Goal: Task Accomplishment & Management: Manage account settings

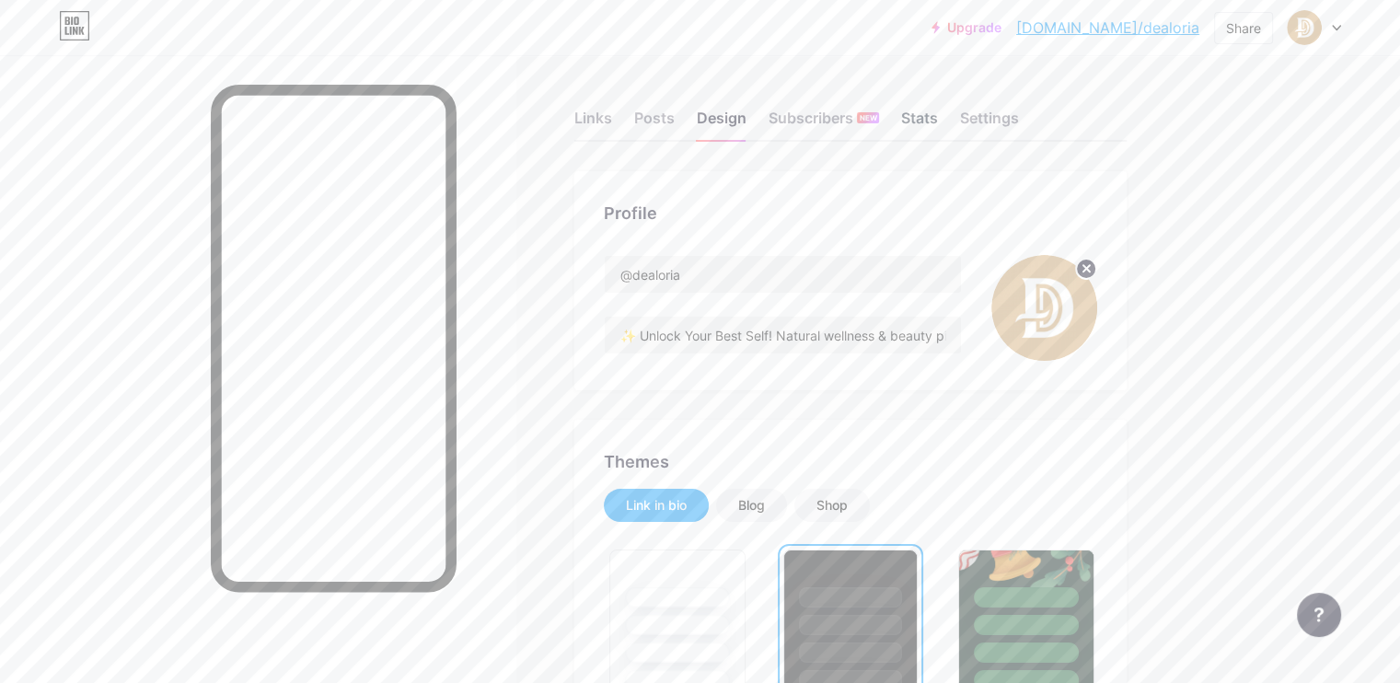
click at [938, 124] on div "Stats" at bounding box center [919, 123] width 37 height 33
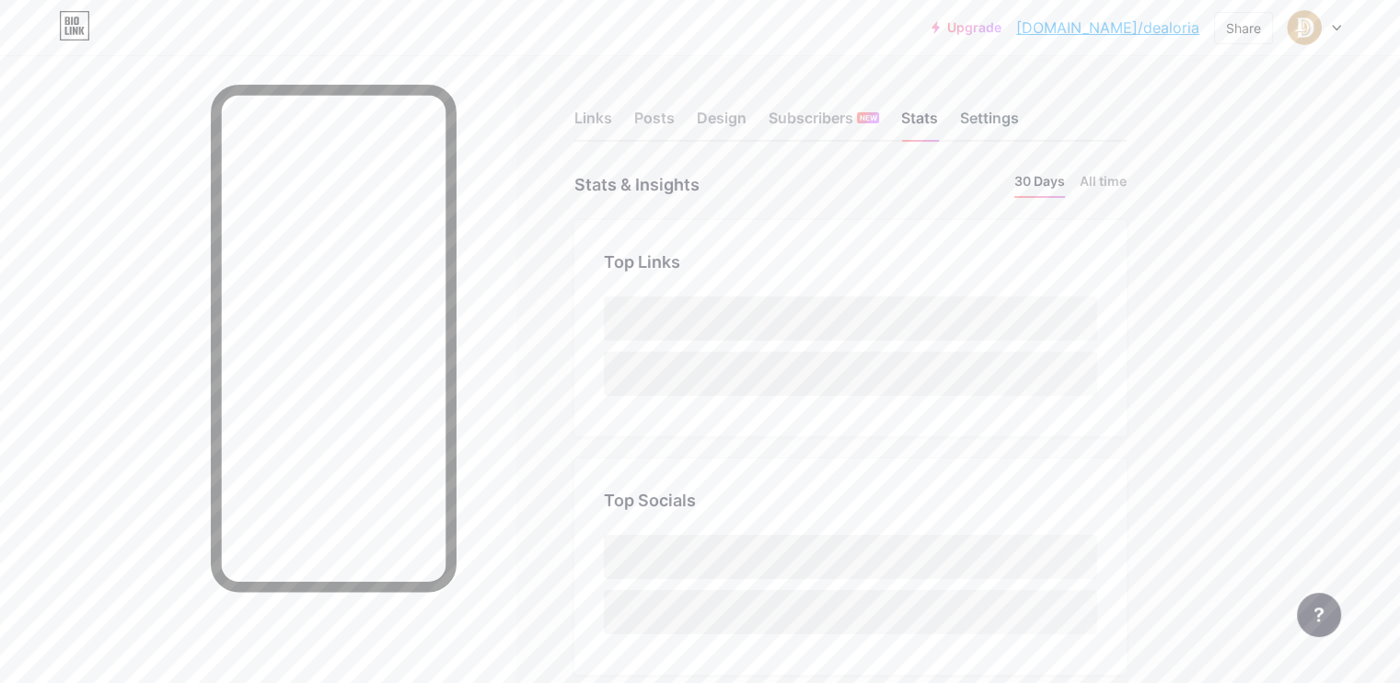
drag, startPoint x: 1064, startPoint y: 120, endPoint x: 1041, endPoint y: 125, distance: 23.7
click at [1019, 120] on div "Settings" at bounding box center [989, 123] width 59 height 33
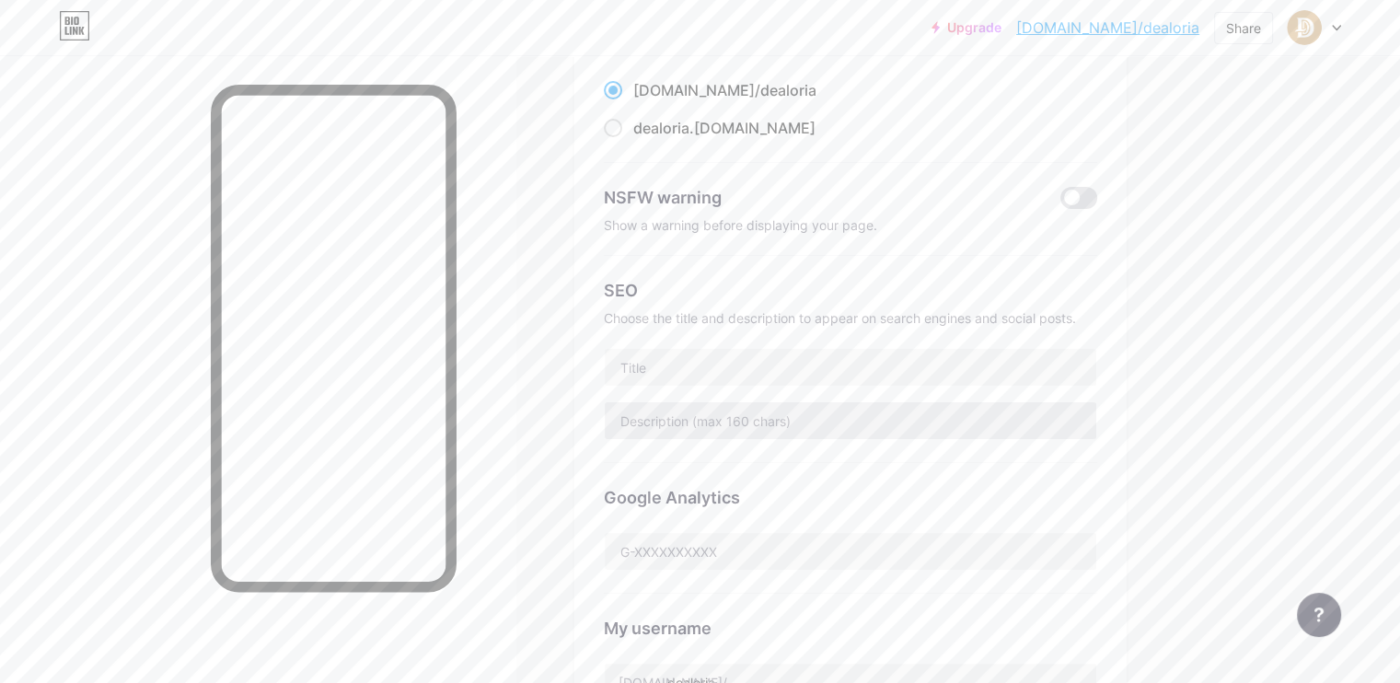
scroll to position [217, 0]
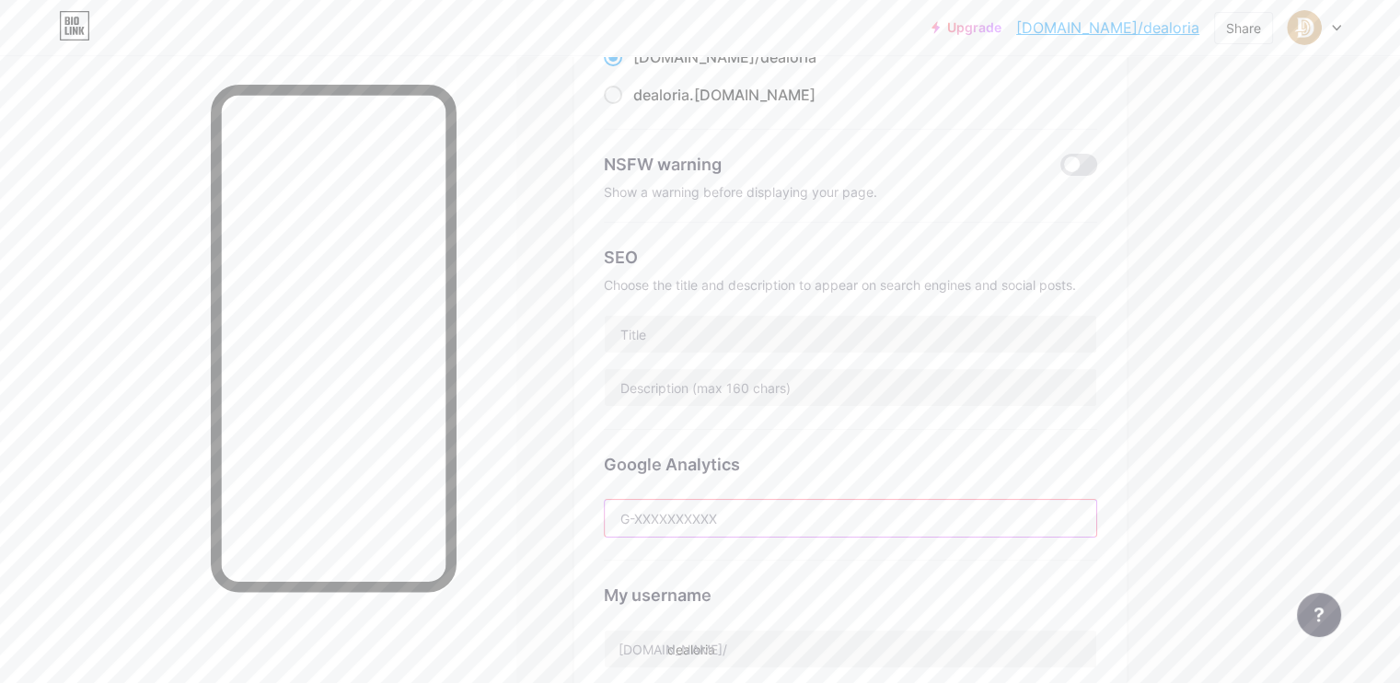
click at [831, 526] on input "text" at bounding box center [851, 518] width 492 height 37
paste input "G-9S7LPZNPL1"
type input "G-9S7LPZNPL1"
click at [1204, 354] on div "Links Posts Design Subscribers NEW Stats Settings Preferred link This is an aes…" at bounding box center [602, 564] width 1204 height 1453
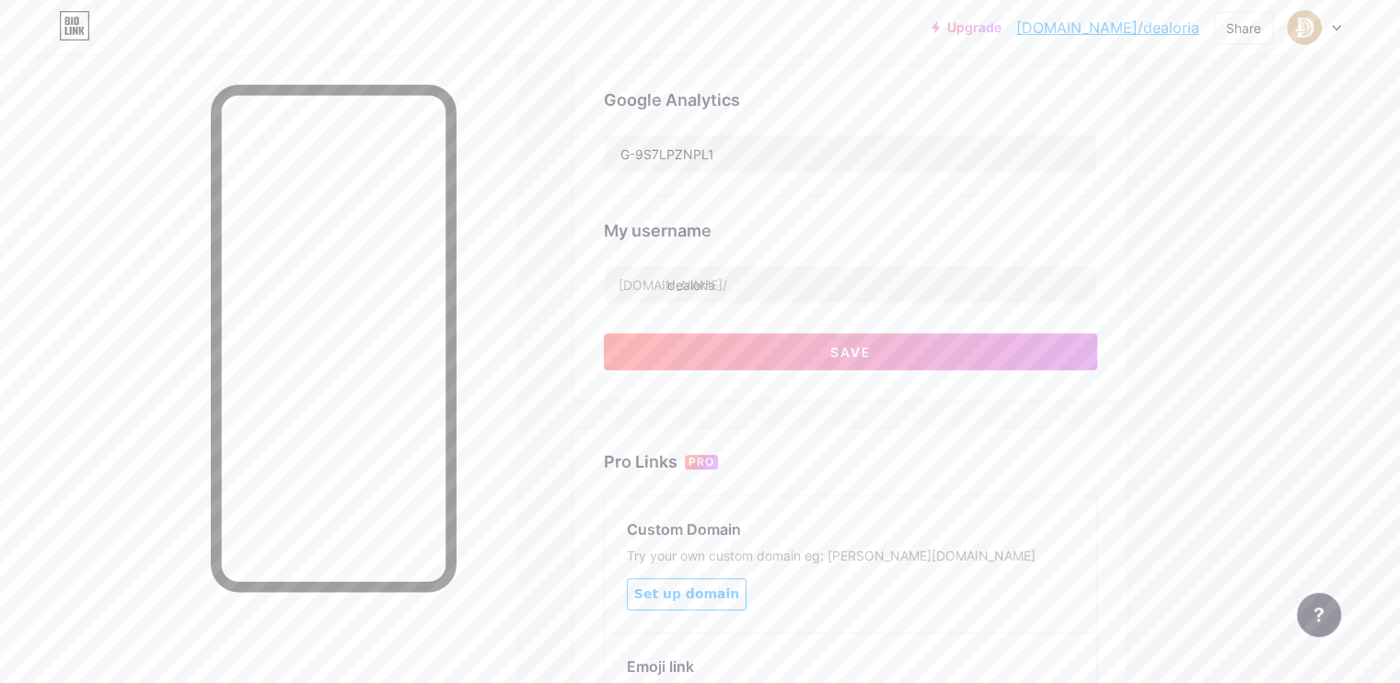
scroll to position [585, 0]
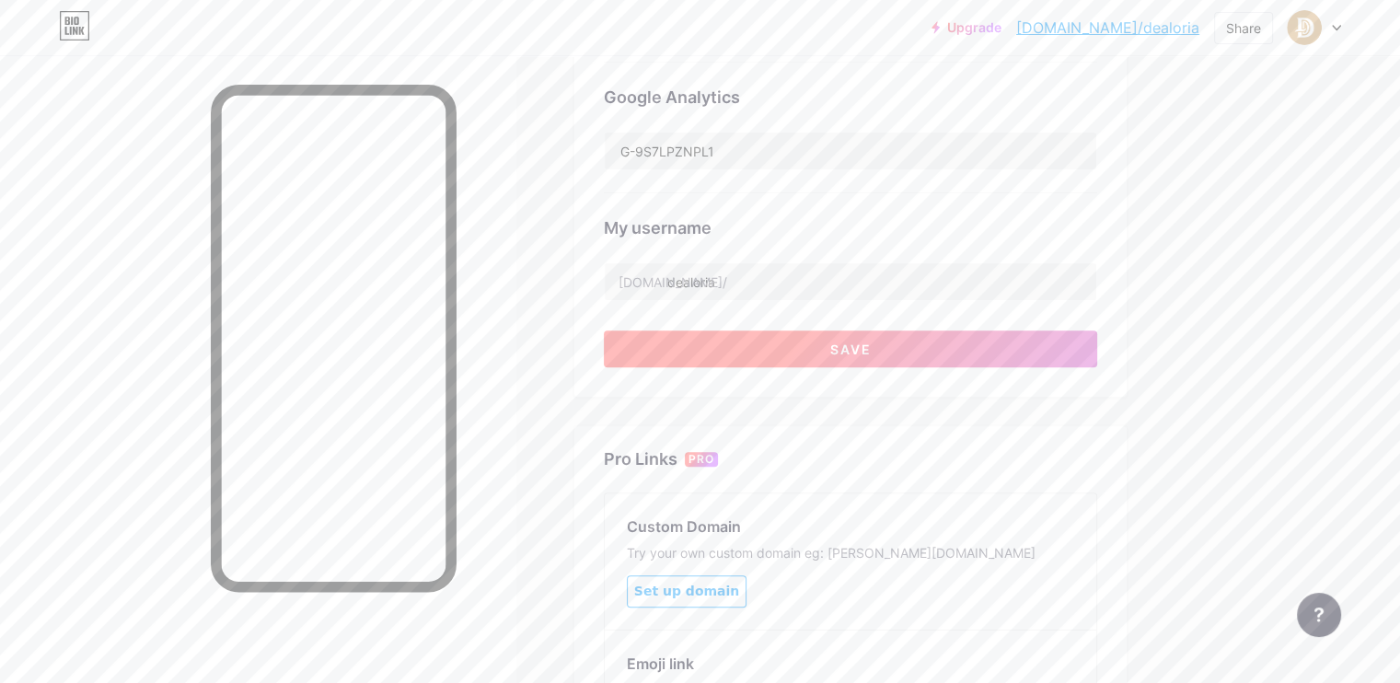
click at [1014, 356] on button "Save" at bounding box center [850, 348] width 493 height 37
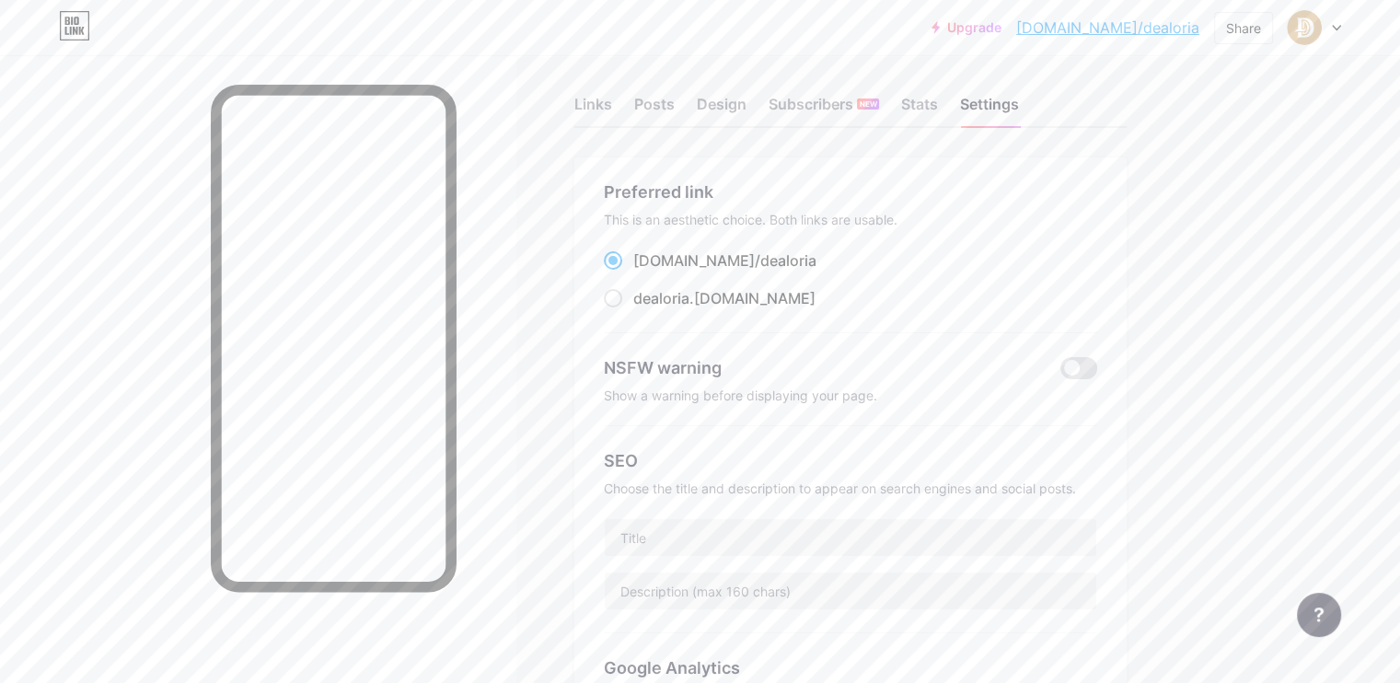
scroll to position [0, 0]
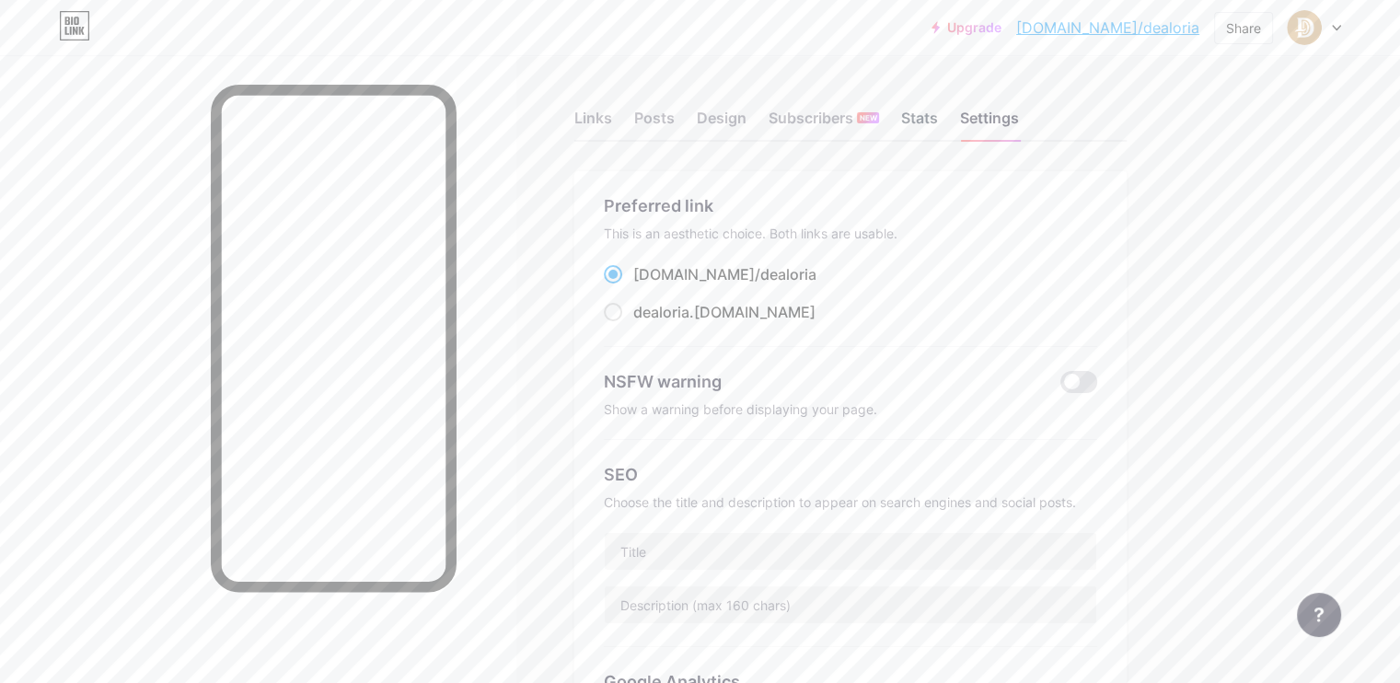
click at [938, 122] on div "Stats" at bounding box center [919, 123] width 37 height 33
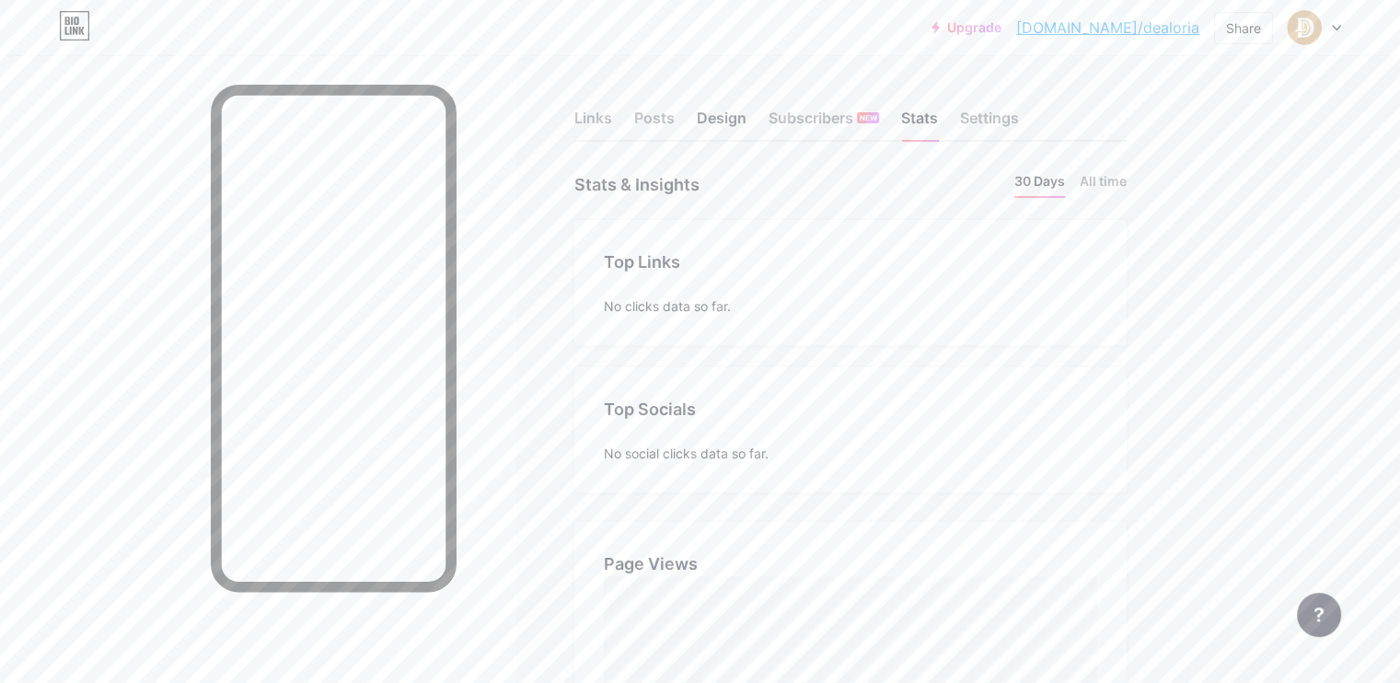
click at [747, 125] on div "Design" at bounding box center [722, 123] width 50 height 33
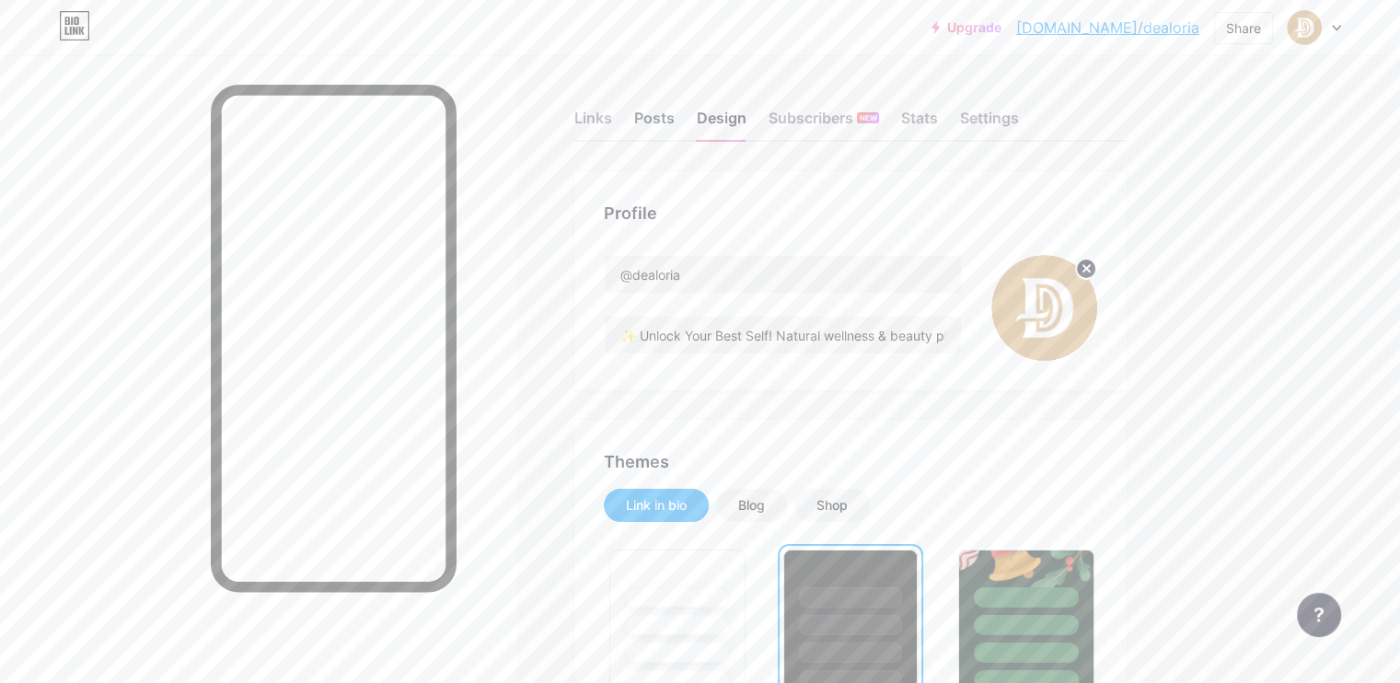
click at [675, 122] on div "Posts" at bounding box center [654, 123] width 41 height 33
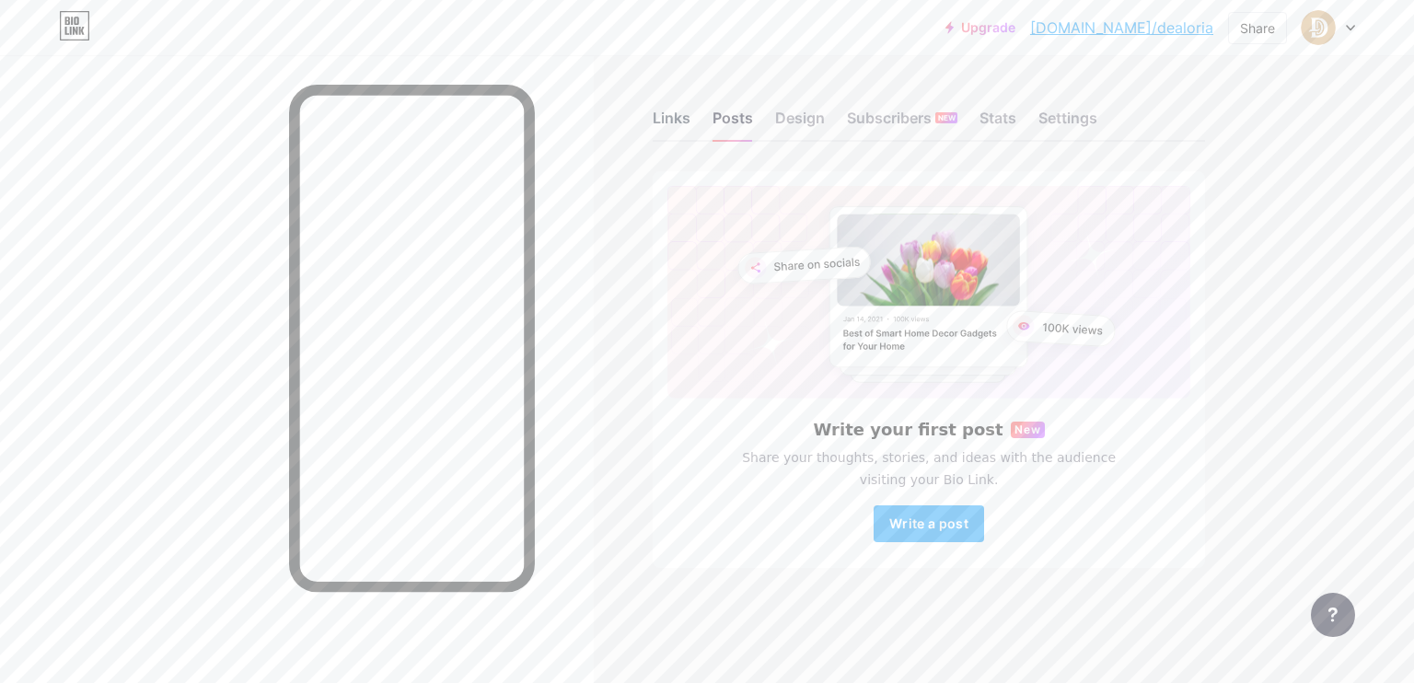
click at [680, 121] on div "Links" at bounding box center [672, 123] width 38 height 33
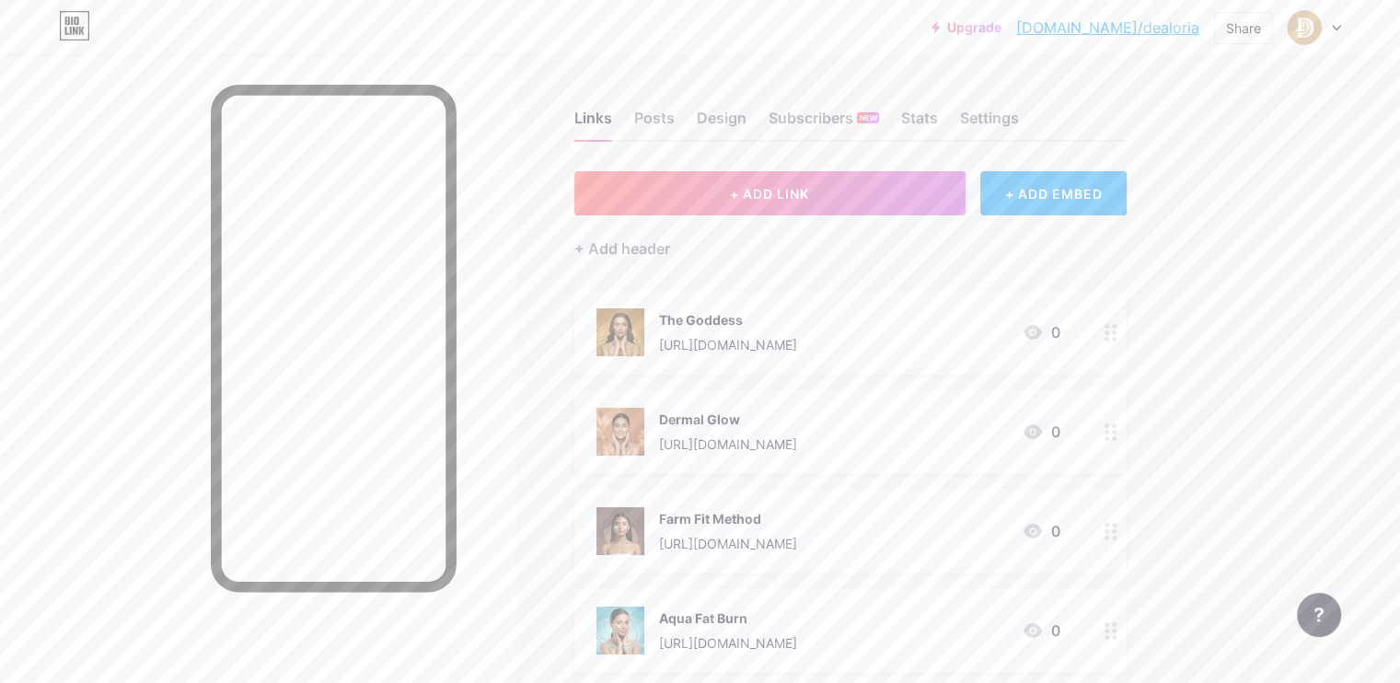
click at [1323, 155] on div "Upgrade [DOMAIN_NAME]/dealor... [DOMAIN_NAME]/dealoria Share Switch accounts @d…" at bounding box center [700, 620] width 1400 height 1241
